Goal: Navigation & Orientation: Find specific page/section

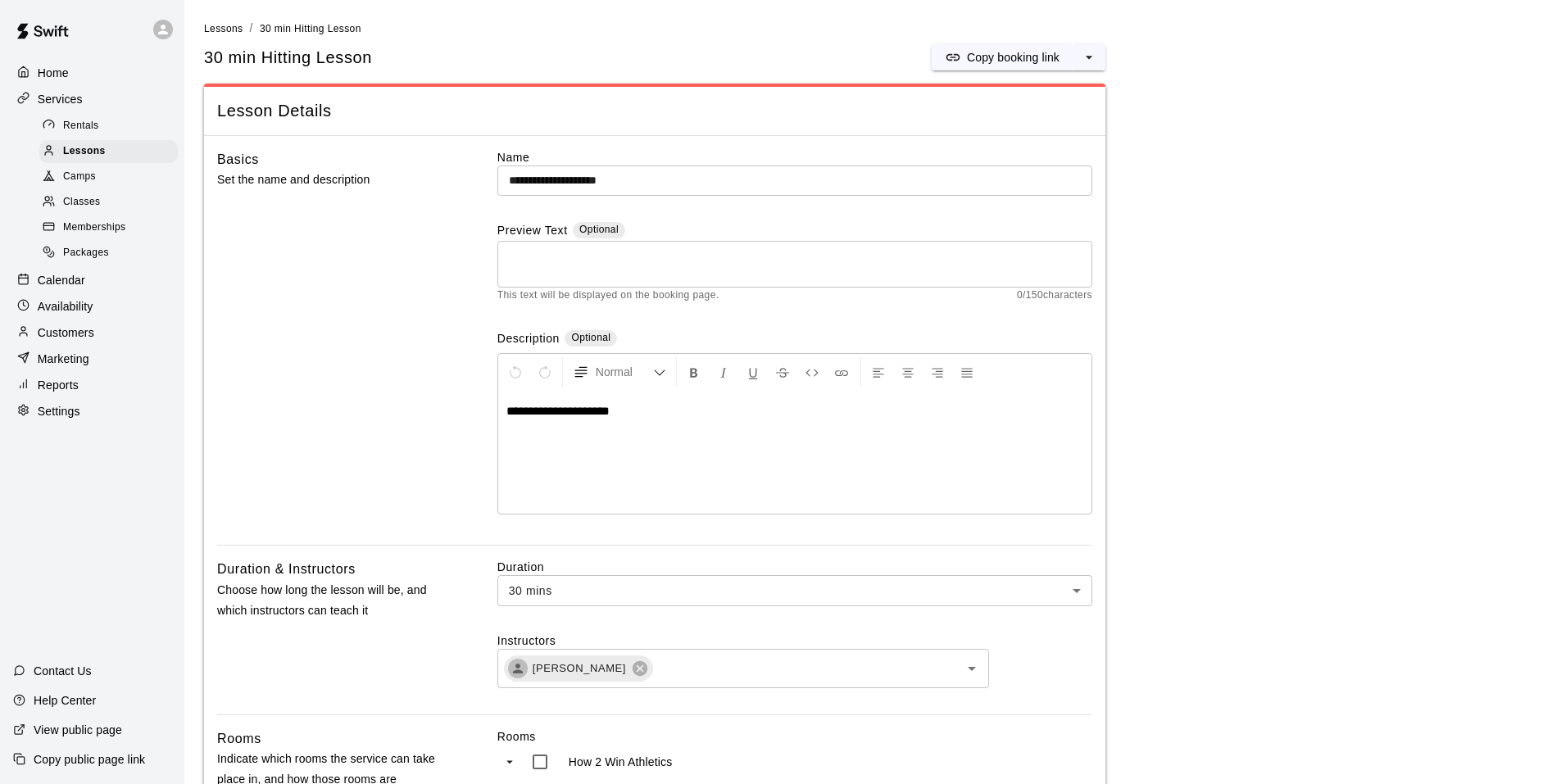
scroll to position [984, 0]
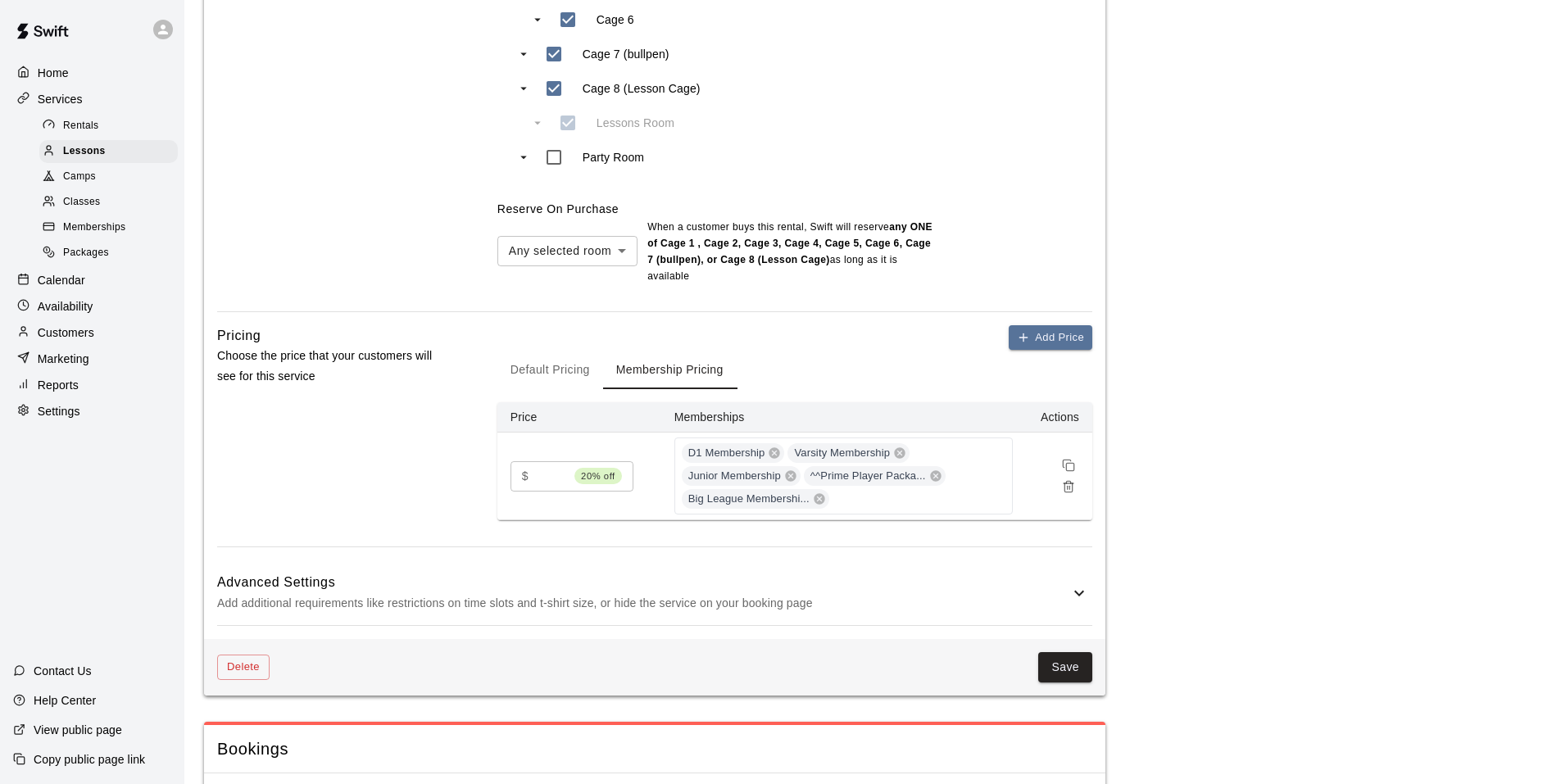
click at [94, 134] on span "Rentals" at bounding box center [81, 126] width 36 height 16
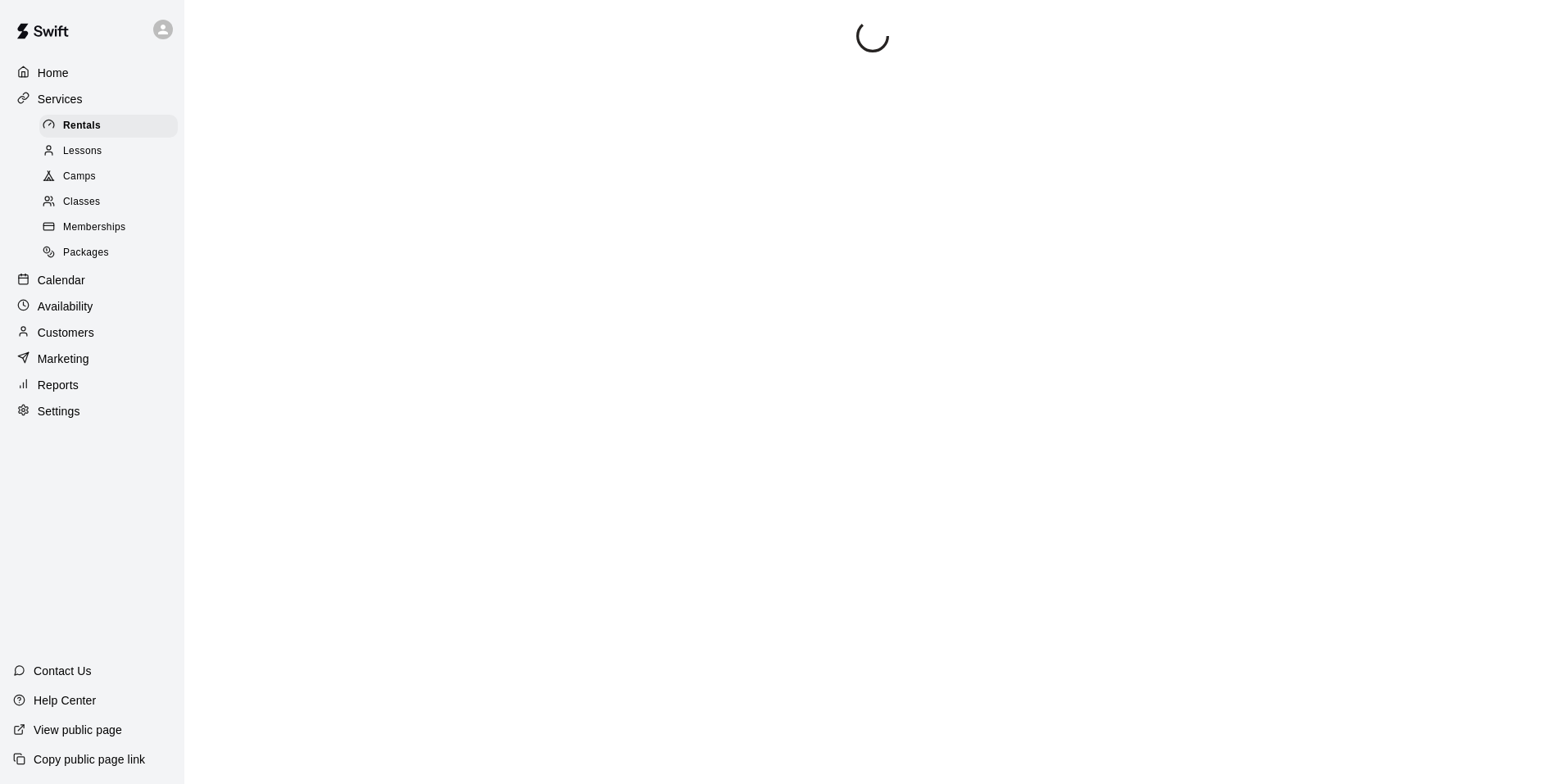
click at [77, 105] on p "Services" at bounding box center [60, 99] width 45 height 16
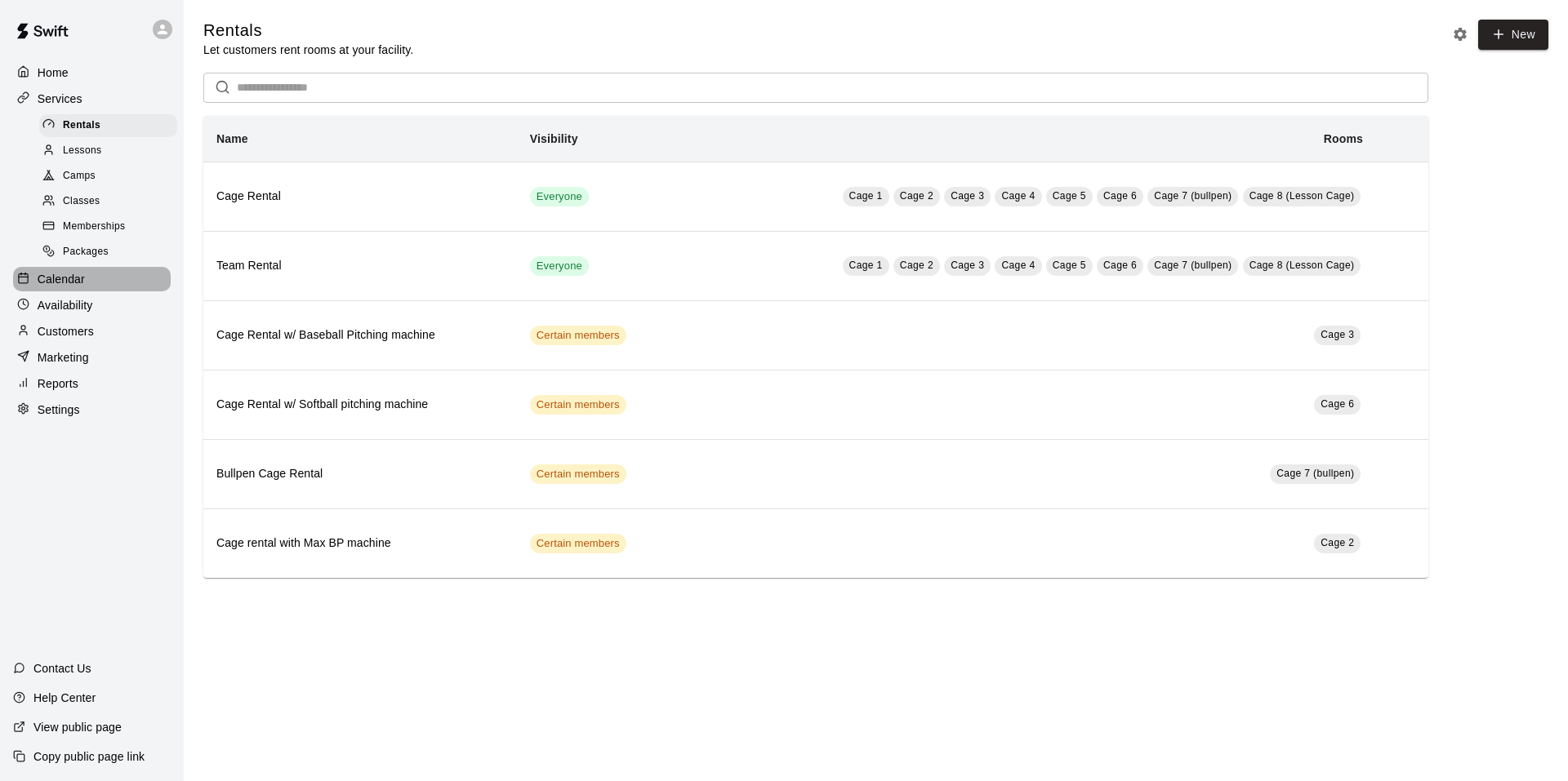
click at [75, 288] on p "Calendar" at bounding box center [60, 279] width 47 height 16
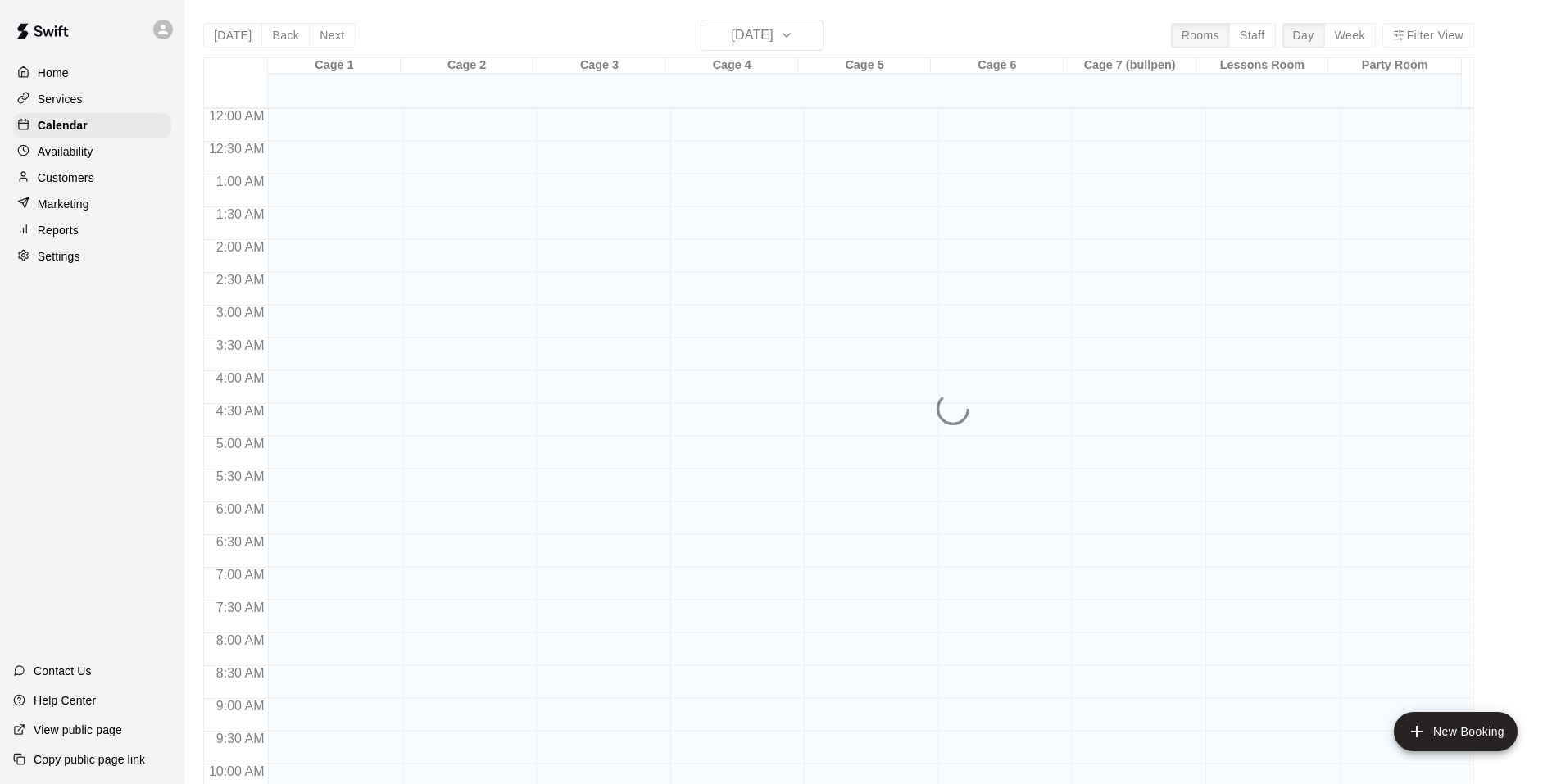
scroll to position [830, 0]
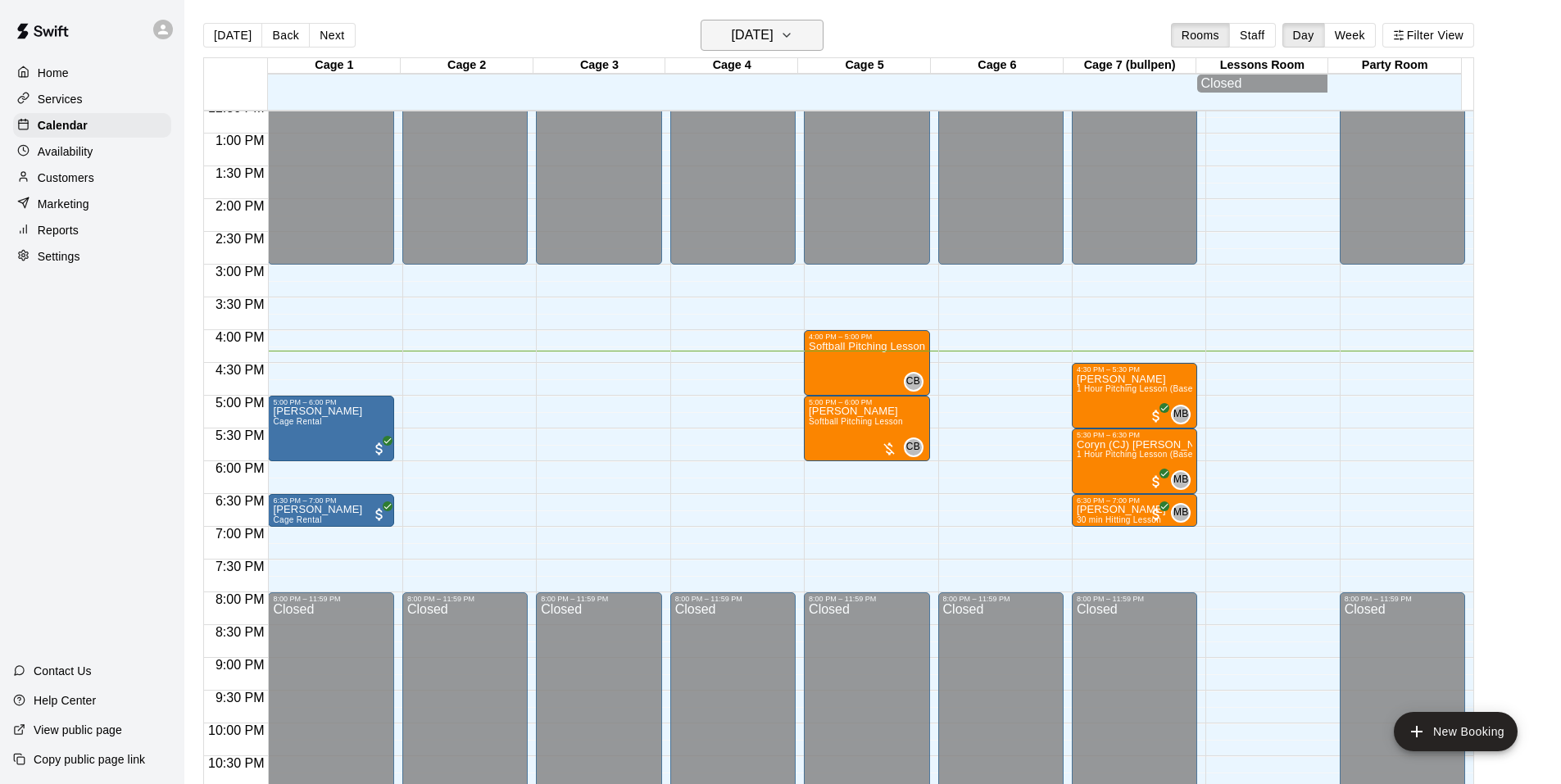
click at [804, 33] on button "[DATE]" at bounding box center [762, 35] width 123 height 31
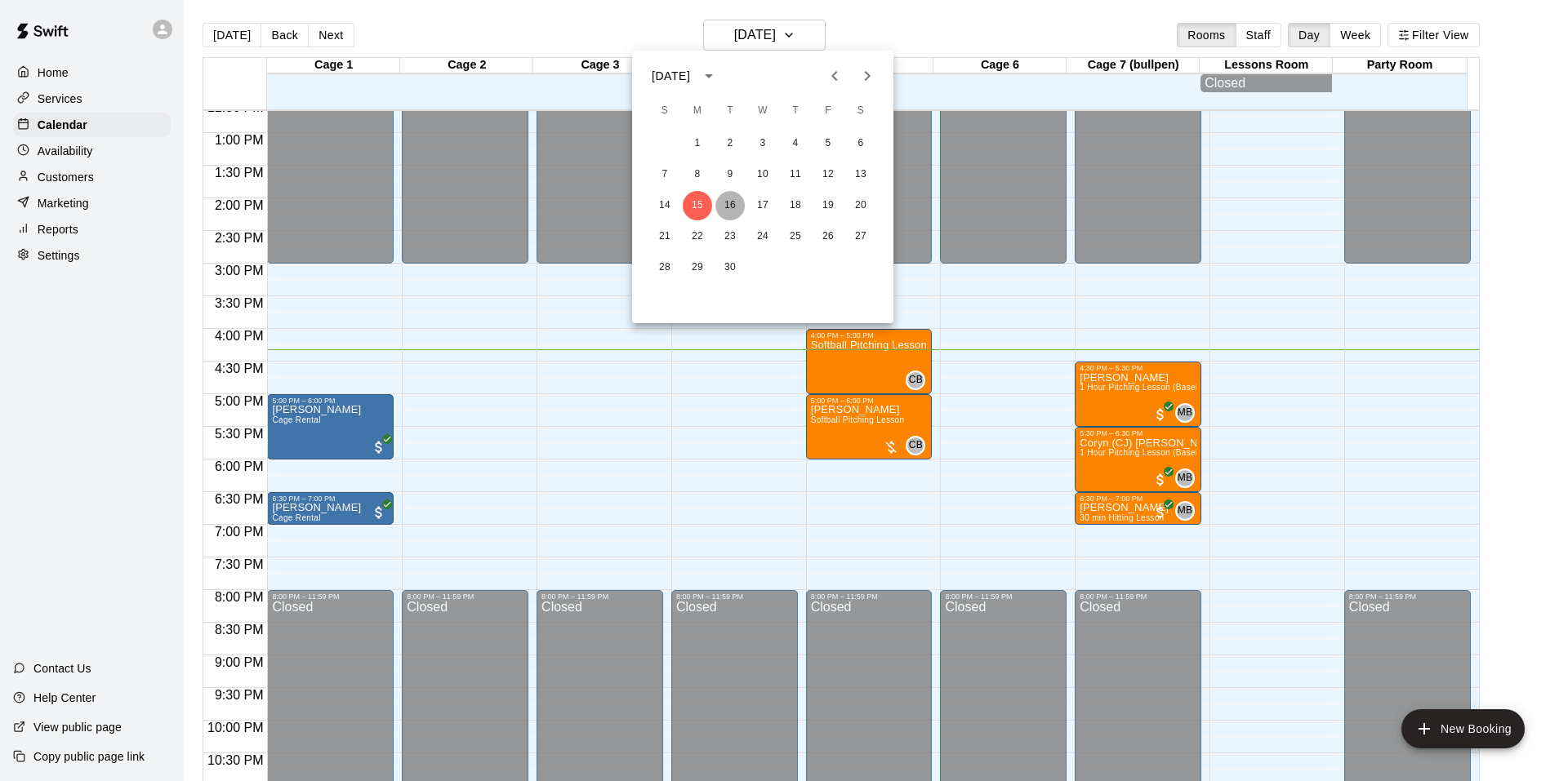
click at [726, 211] on button "16" at bounding box center [730, 205] width 29 height 29
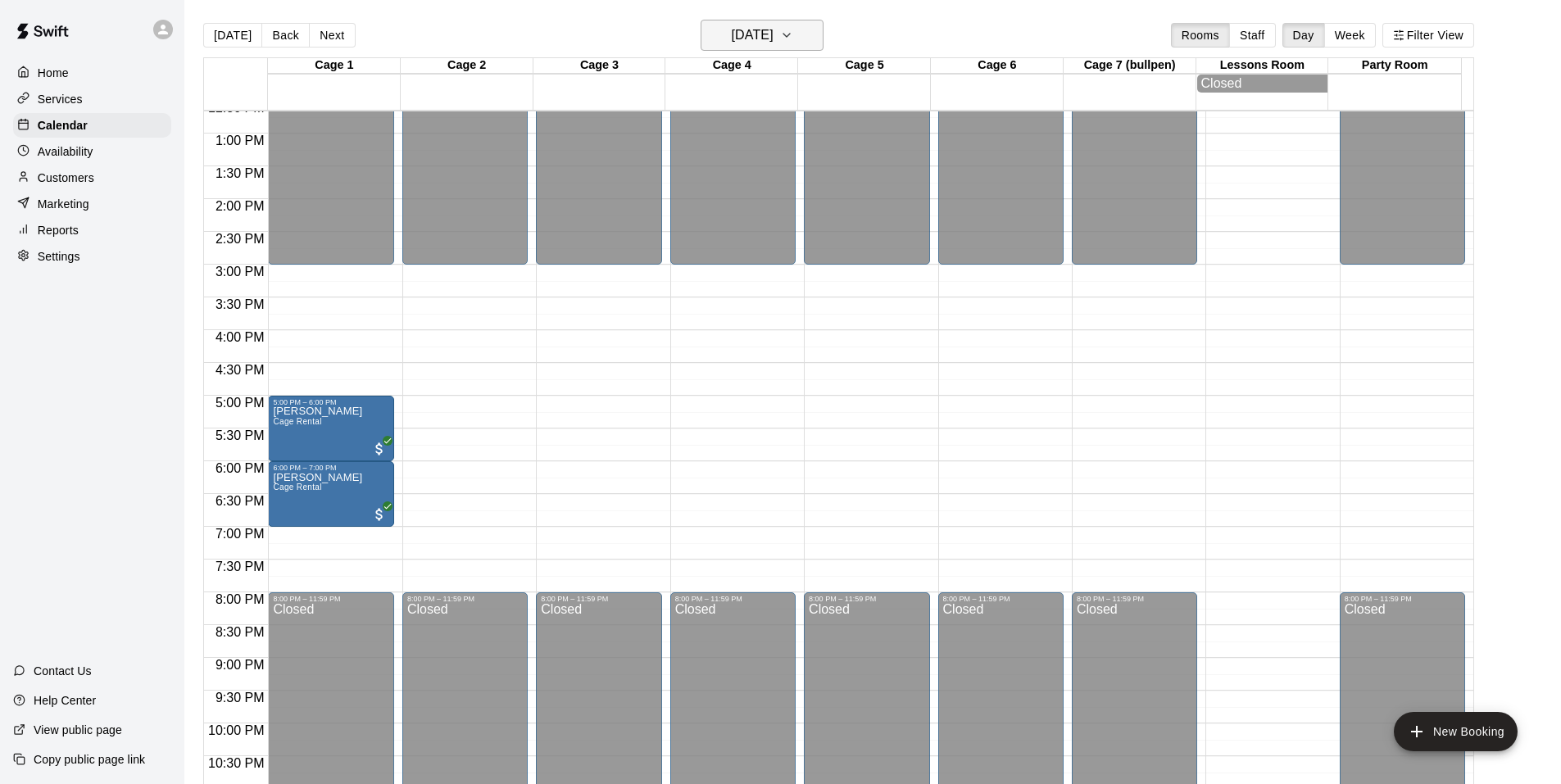
click at [793, 42] on icon "button" at bounding box center [786, 36] width 13 height 20
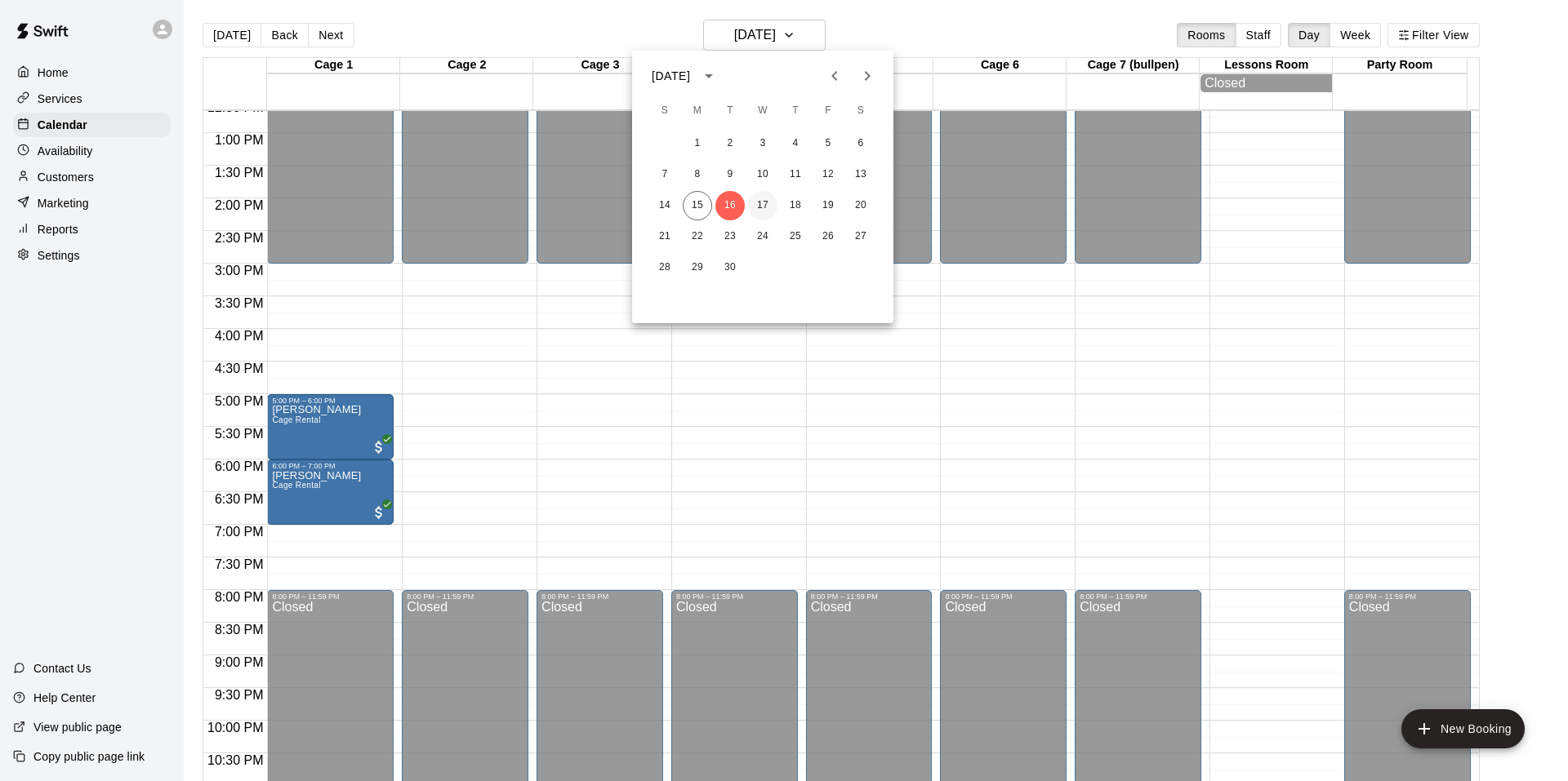
click at [769, 200] on button "17" at bounding box center [762, 205] width 29 height 29
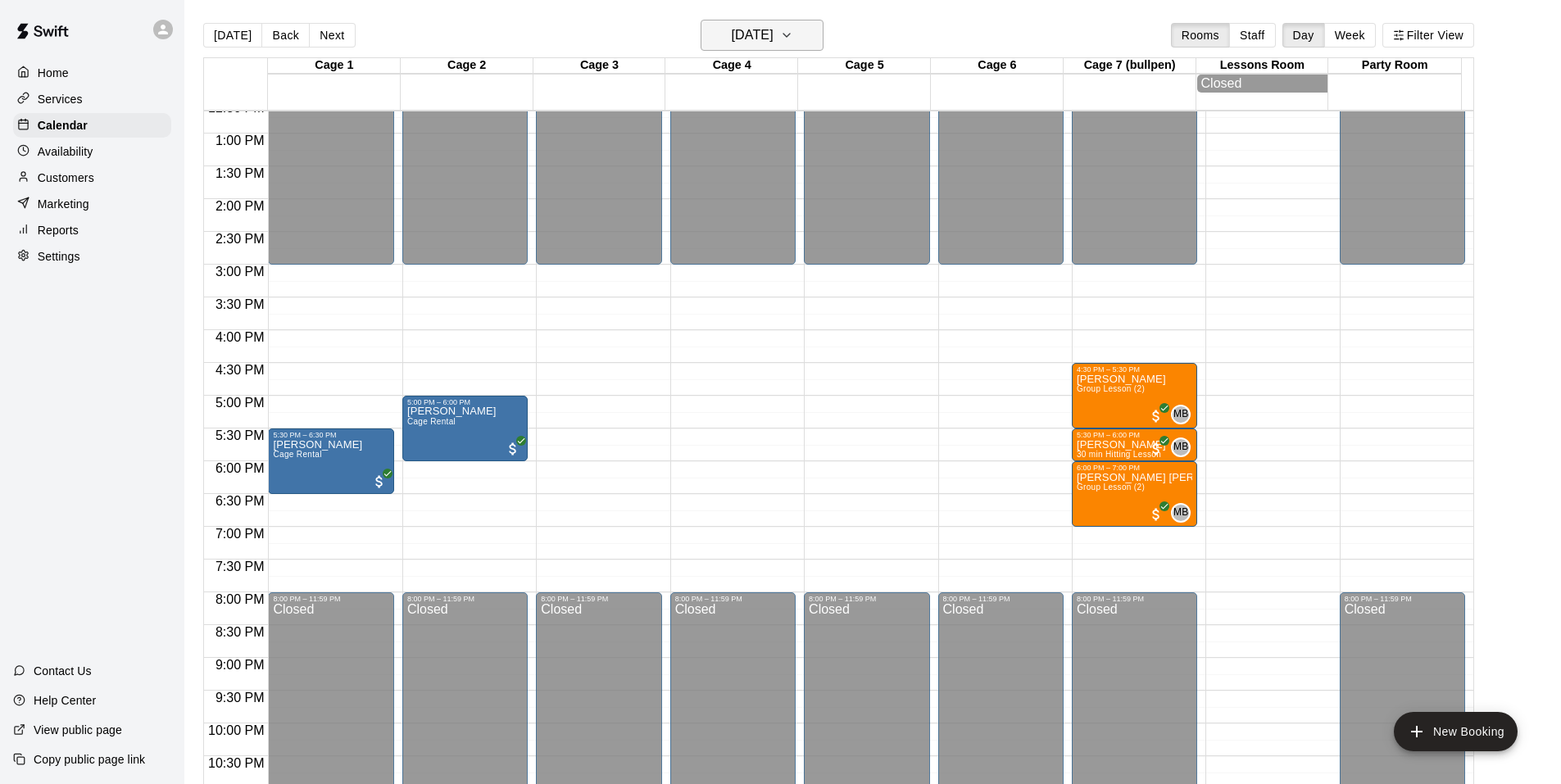
click at [793, 43] on icon "button" at bounding box center [786, 36] width 13 height 20
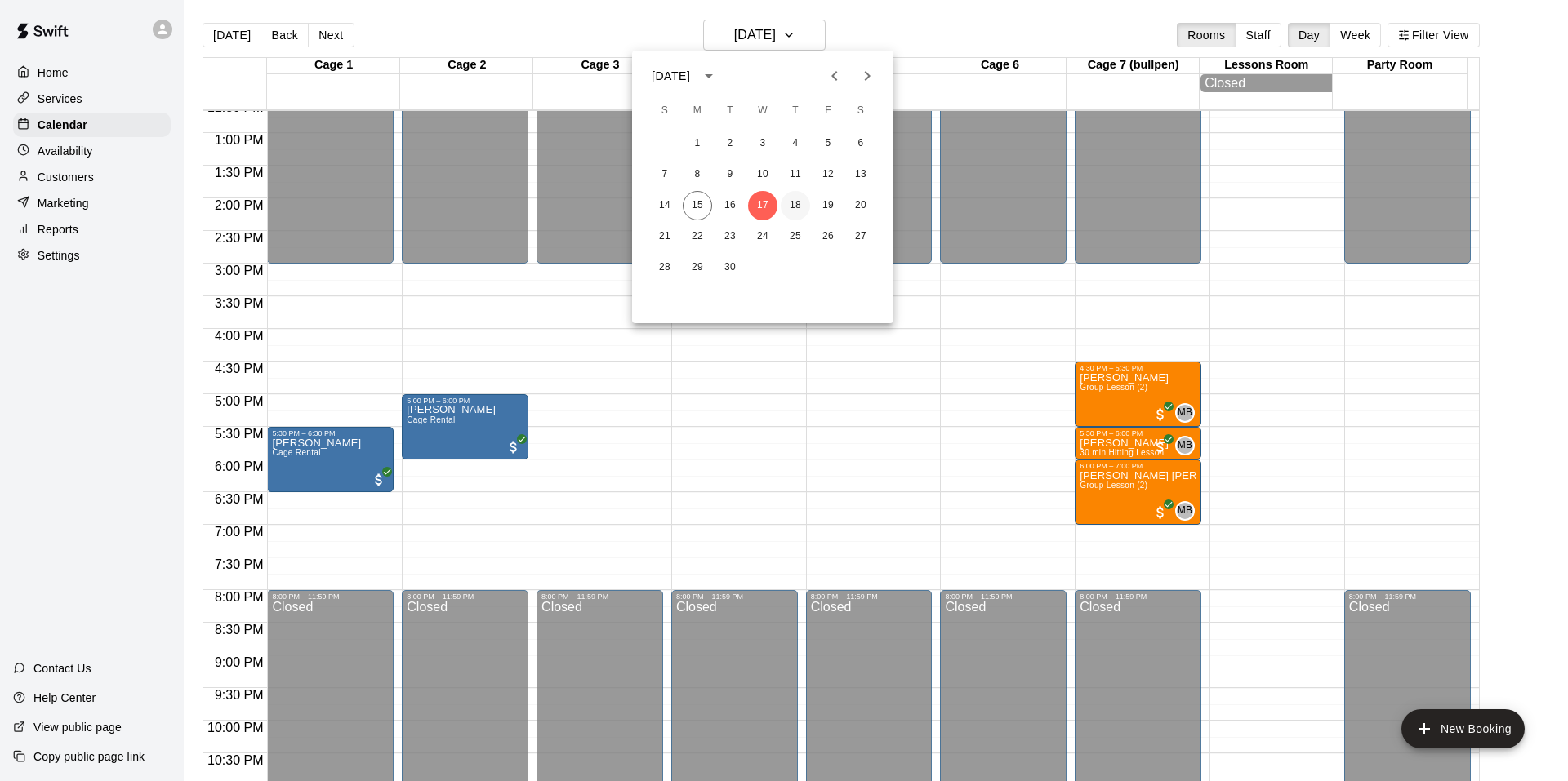
click at [797, 200] on button "18" at bounding box center [795, 205] width 29 height 29
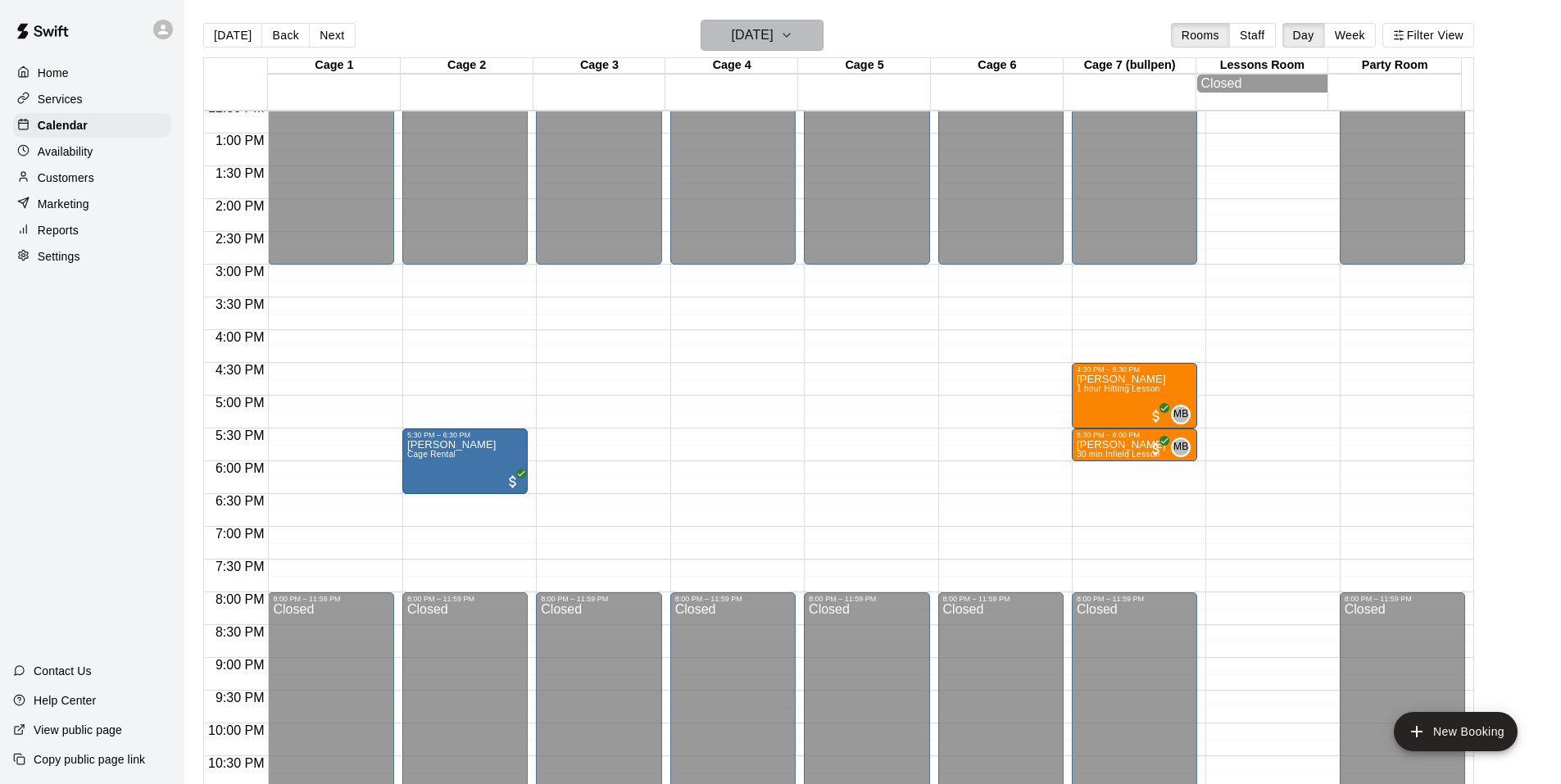
click at [773, 36] on h6 "Thursday Sep 18" at bounding box center [752, 36] width 42 height 23
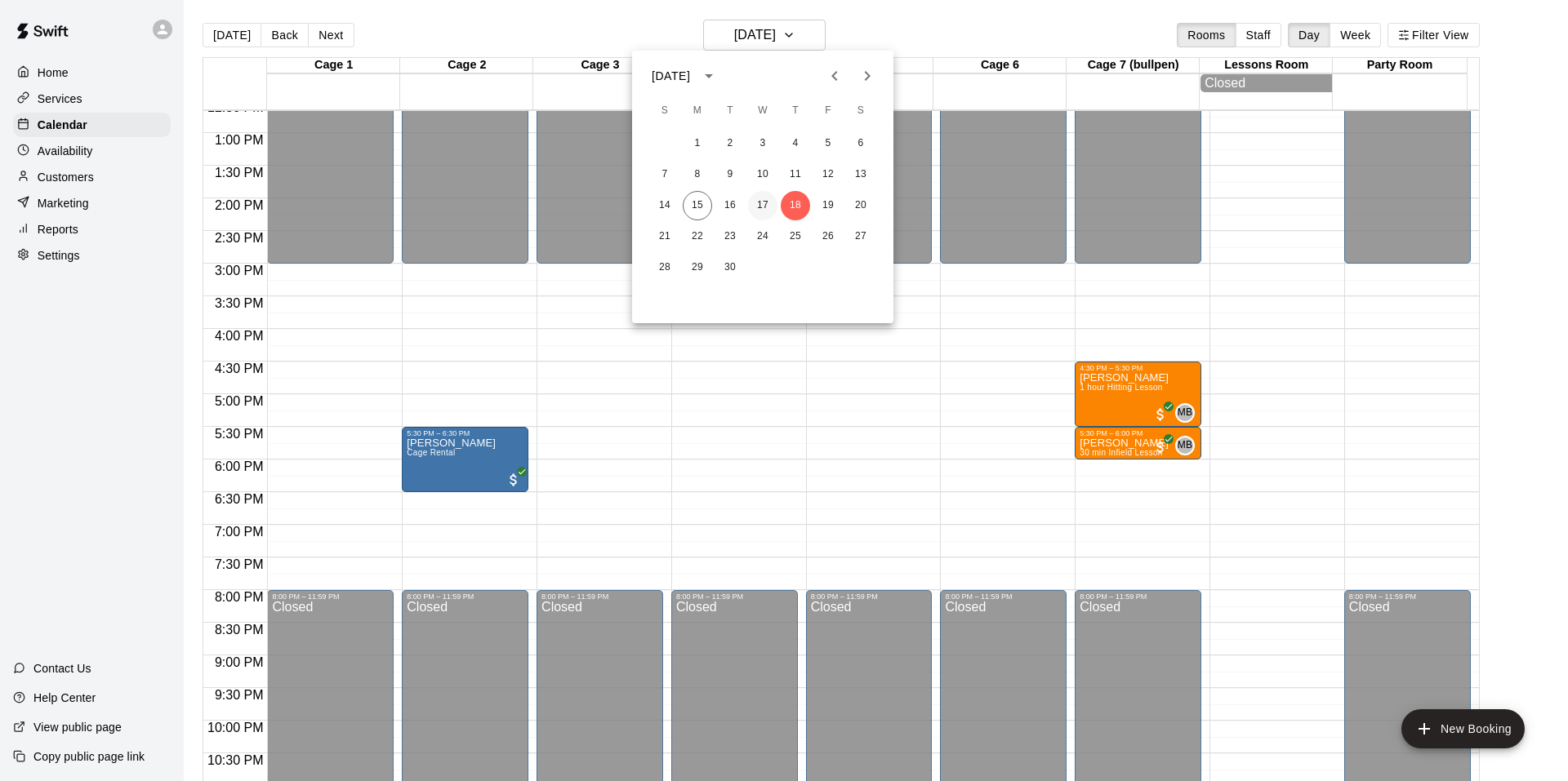
click at [757, 207] on button "17" at bounding box center [762, 205] width 29 height 29
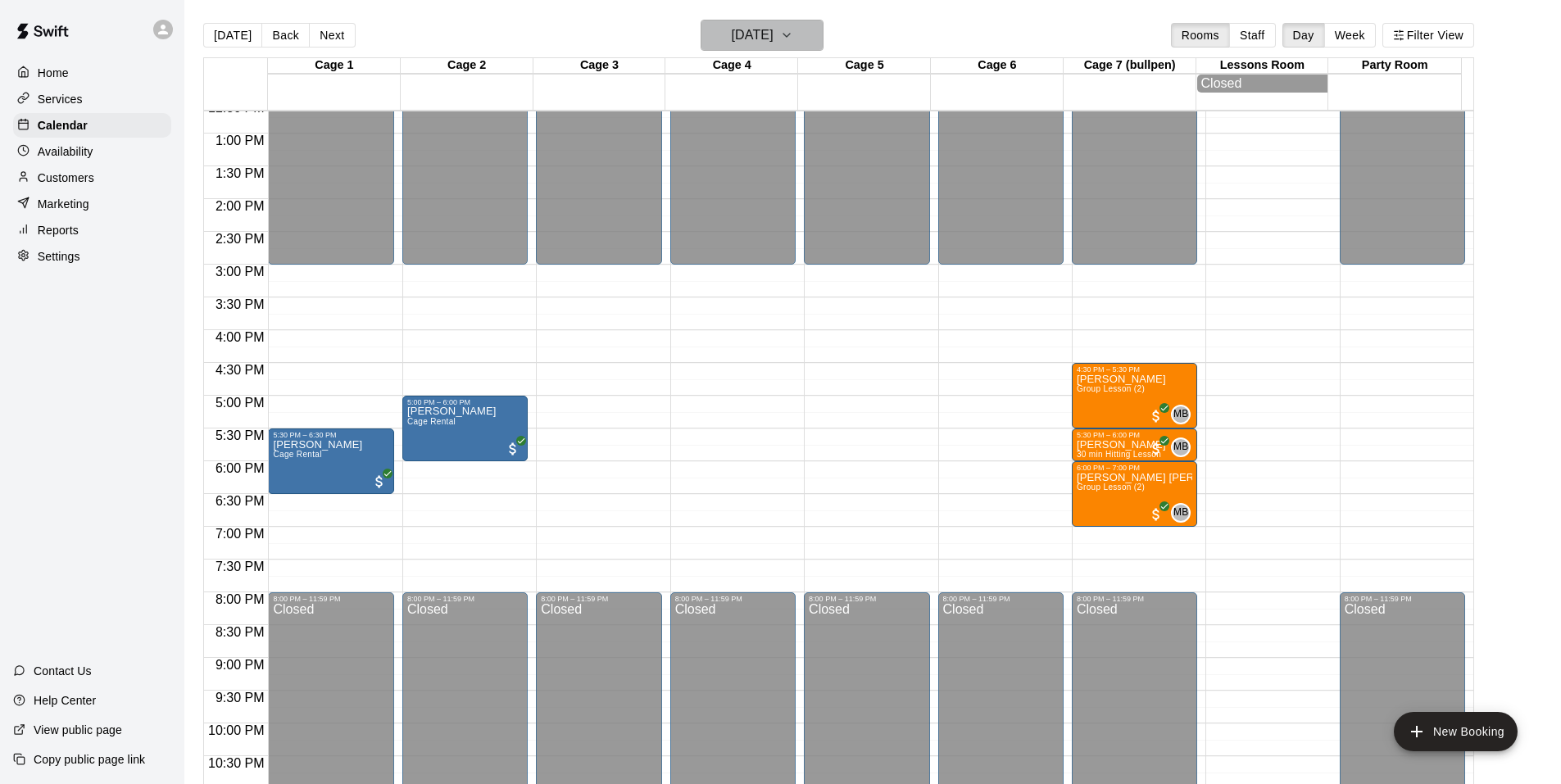
click at [793, 39] on icon "button" at bounding box center [786, 36] width 13 height 20
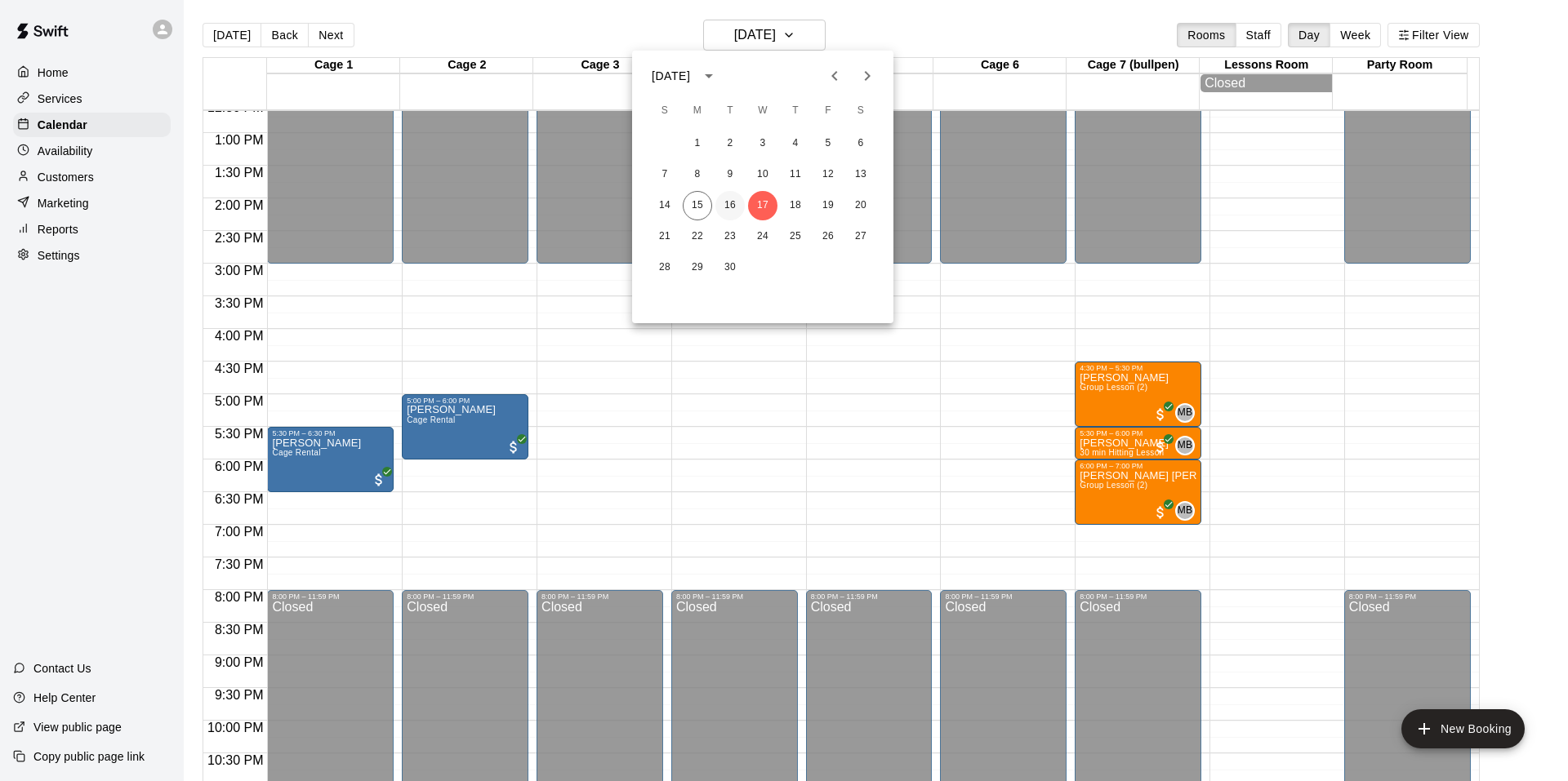
click at [735, 209] on button "16" at bounding box center [730, 205] width 29 height 29
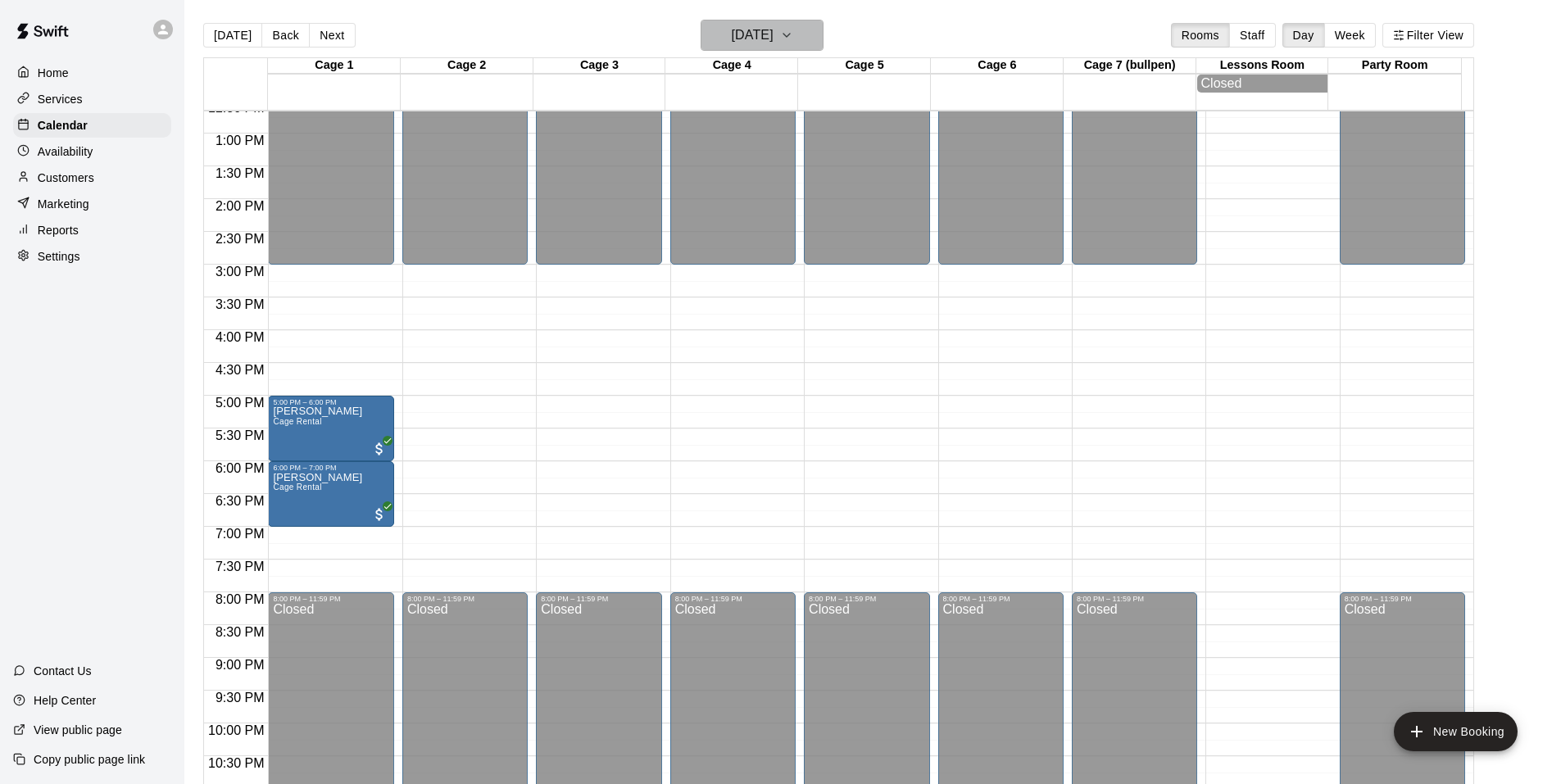
click at [793, 30] on icon "button" at bounding box center [786, 36] width 13 height 20
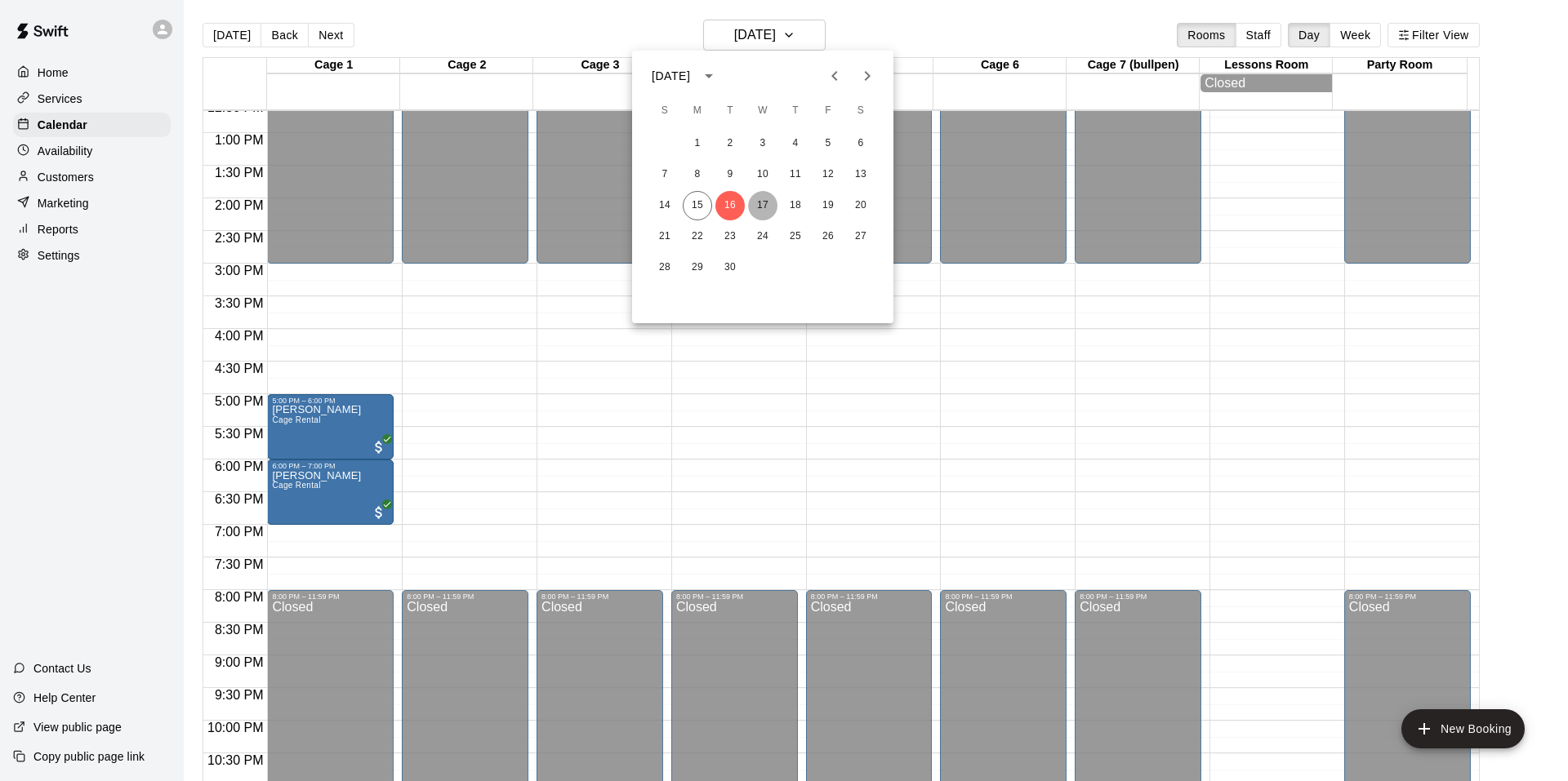
click at [767, 201] on button "17" at bounding box center [762, 205] width 29 height 29
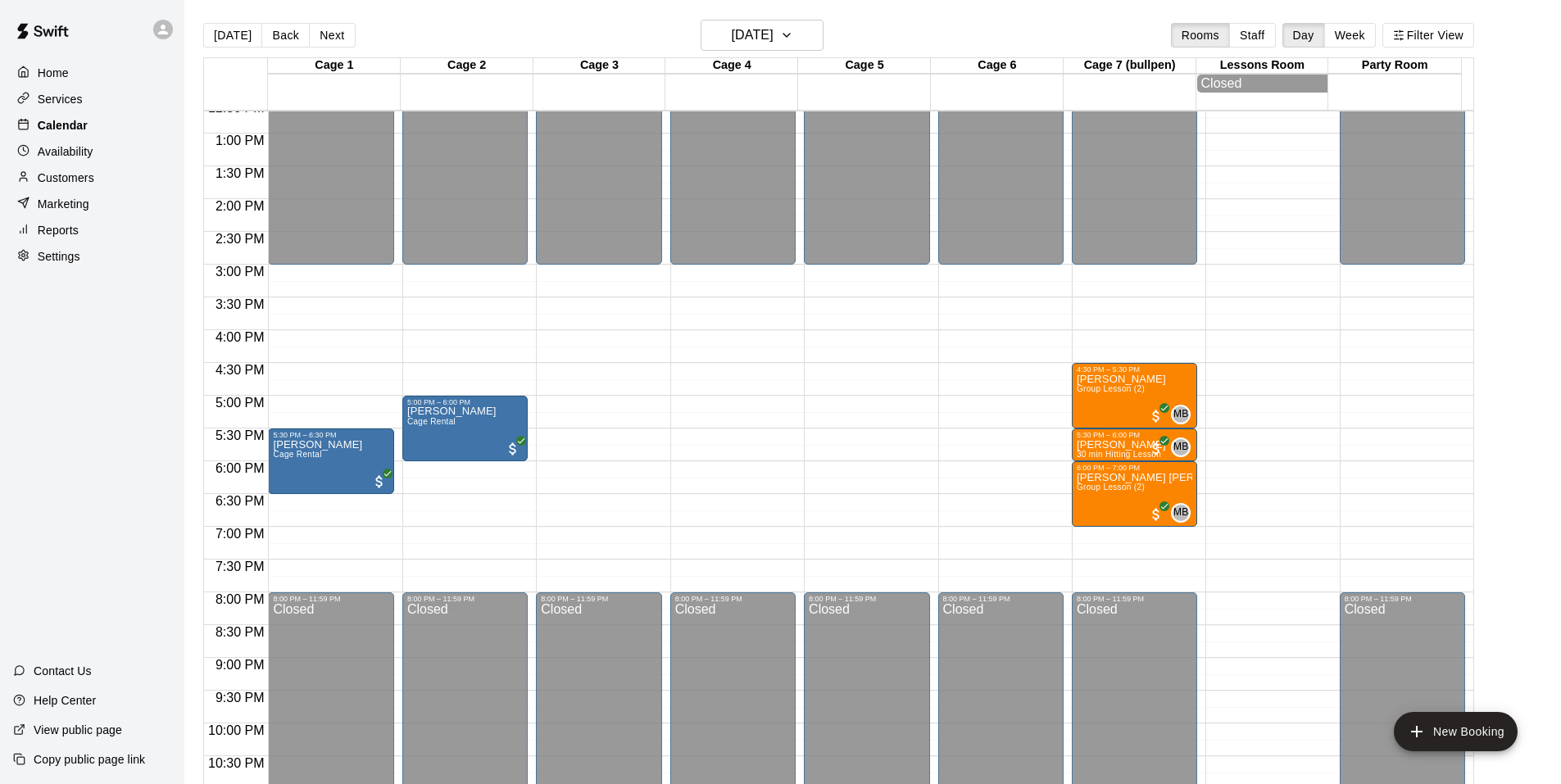
click at [114, 125] on div "Calendar" at bounding box center [92, 126] width 158 height 25
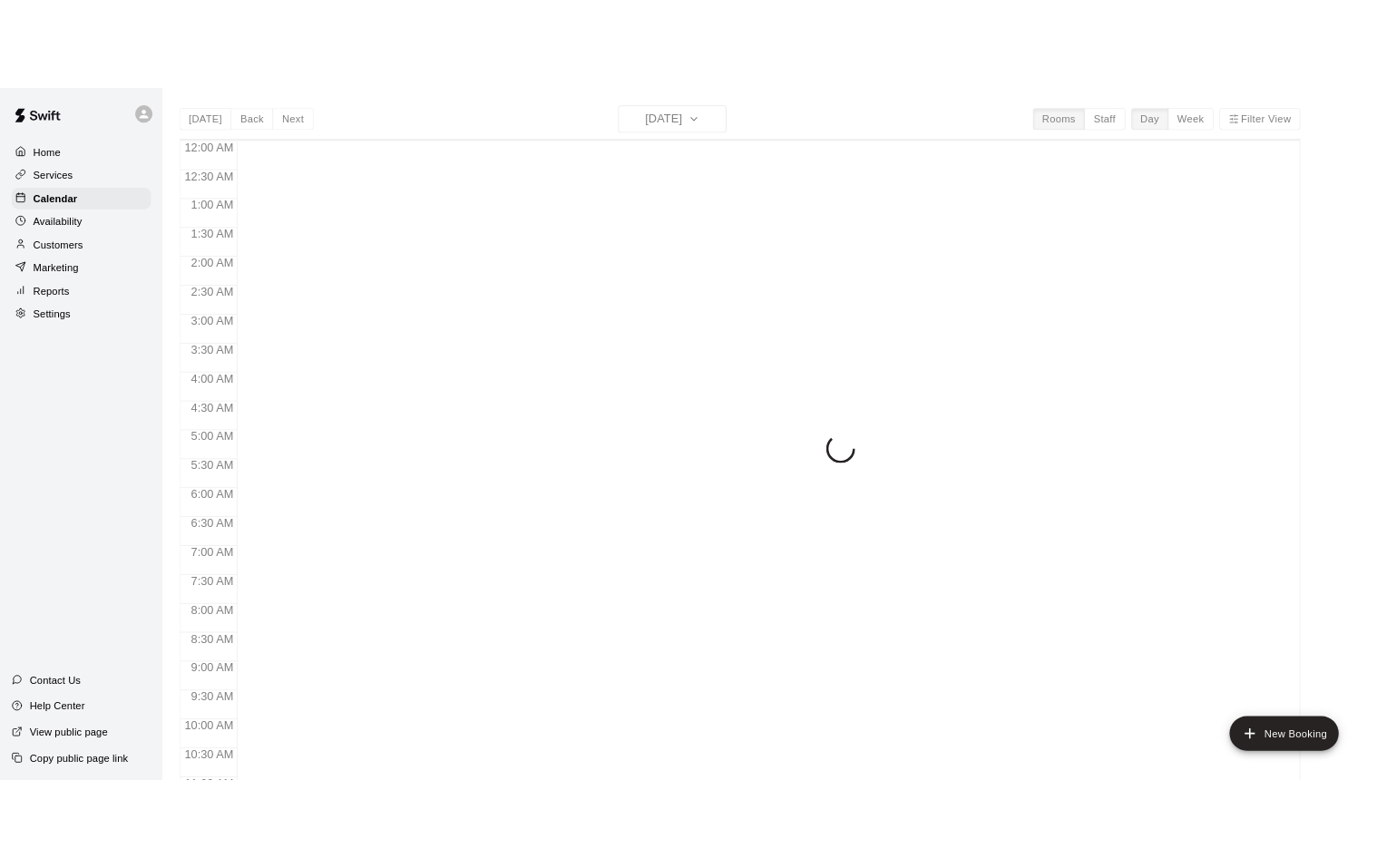
scroll to position [919, 0]
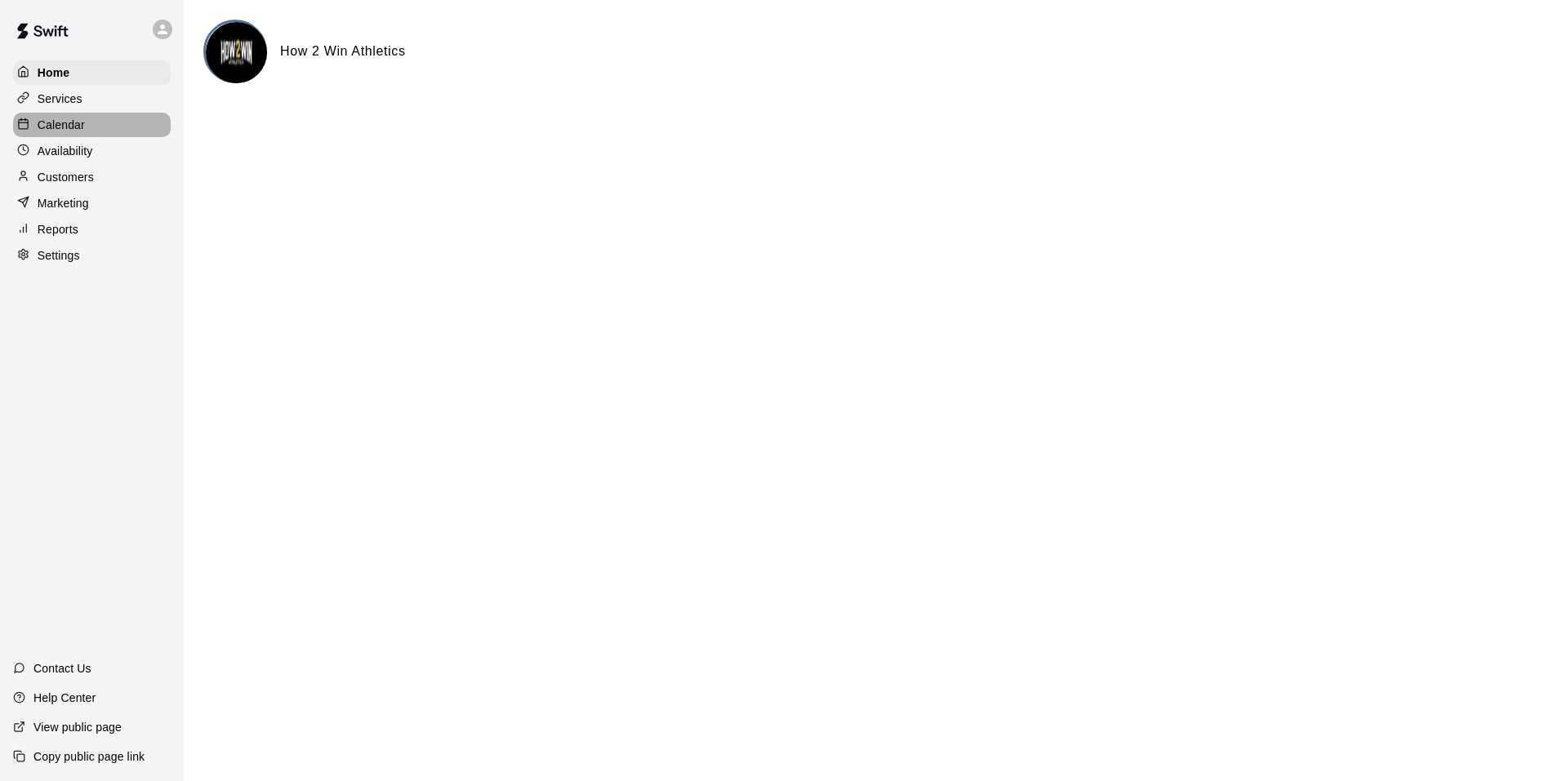
click at [74, 127] on p "Calendar" at bounding box center [60, 125] width 47 height 16
